Goal: Task Accomplishment & Management: Manage account settings

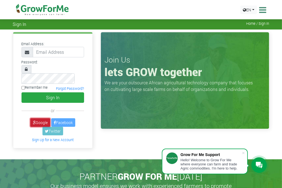
click at [37, 118] on link "Google" at bounding box center [40, 122] width 20 height 9
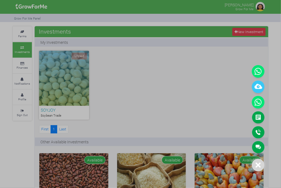
click at [260, 149] on link "Main Channel" at bounding box center [258, 147] width 12 height 12
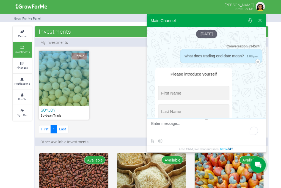
scroll to position [644, 0]
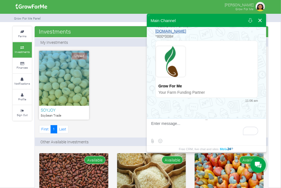
click at [258, 20] on button at bounding box center [260, 20] width 10 height 13
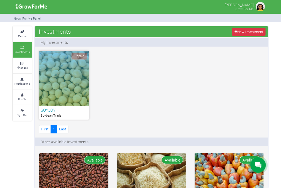
scroll to position [521, 0]
